Goal: Information Seeking & Learning: Check status

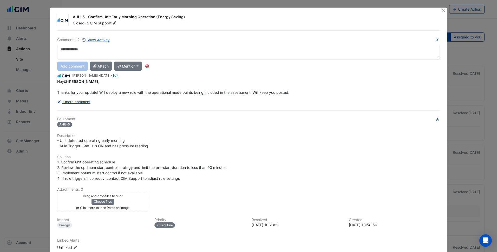
click at [84, 104] on button "1 more comment" at bounding box center [74, 101] width 34 height 9
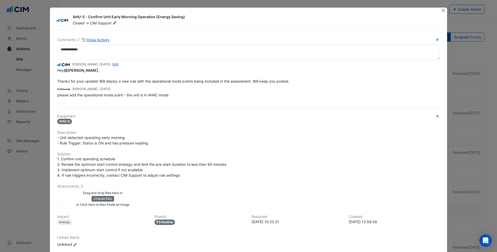
click at [177, 114] on h6 "Equipment" at bounding box center [248, 116] width 382 height 4
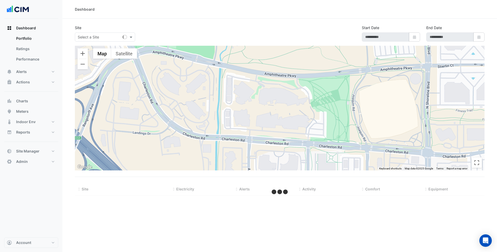
select select "***"
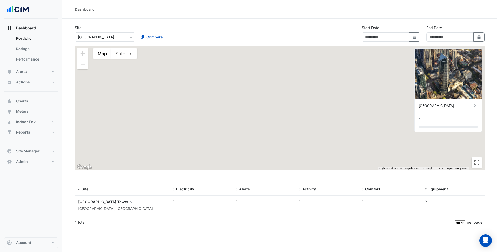
type input "**********"
